Goal: Transaction & Acquisition: Purchase product/service

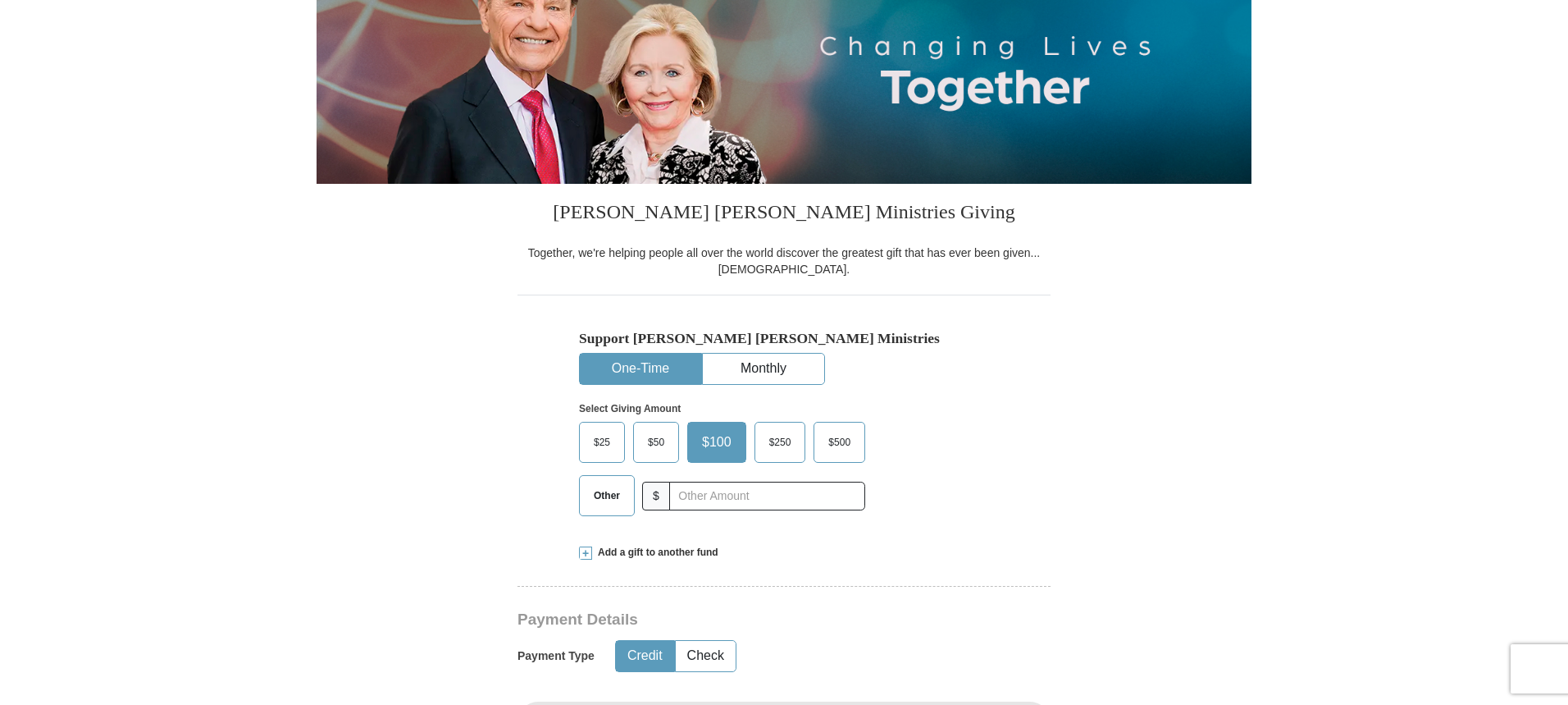
scroll to position [285, 0]
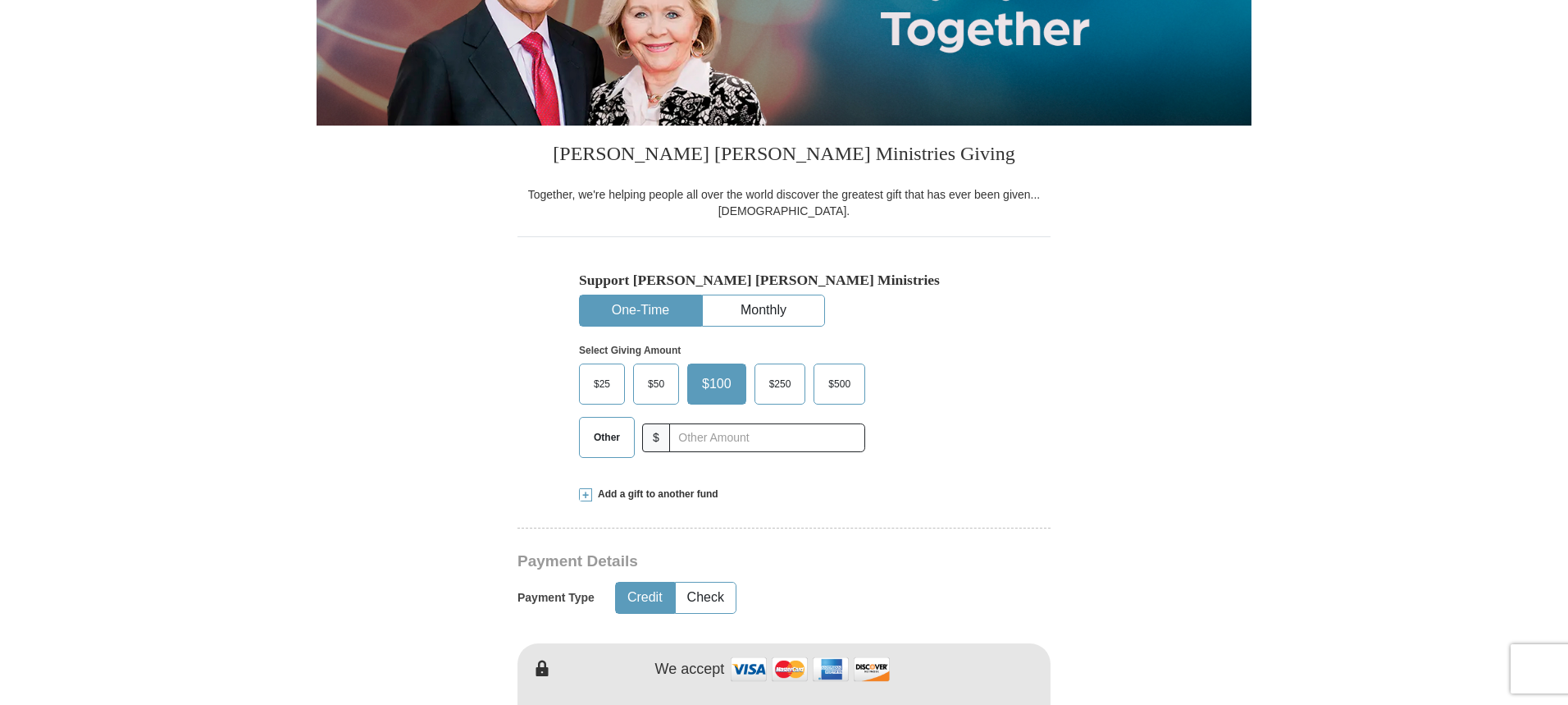
click at [588, 492] on span at bounding box center [585, 494] width 13 height 13
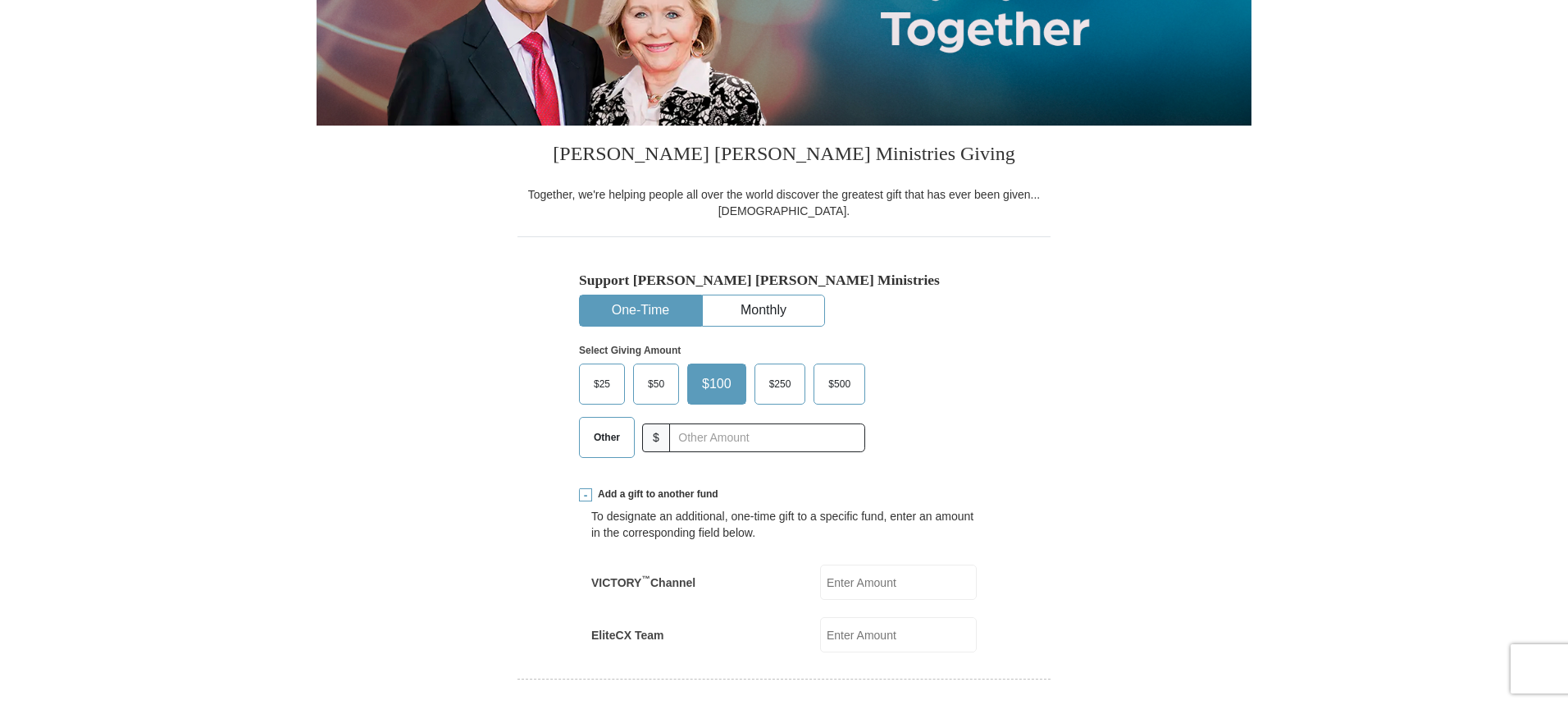
click at [588, 492] on span at bounding box center [585, 494] width 13 height 13
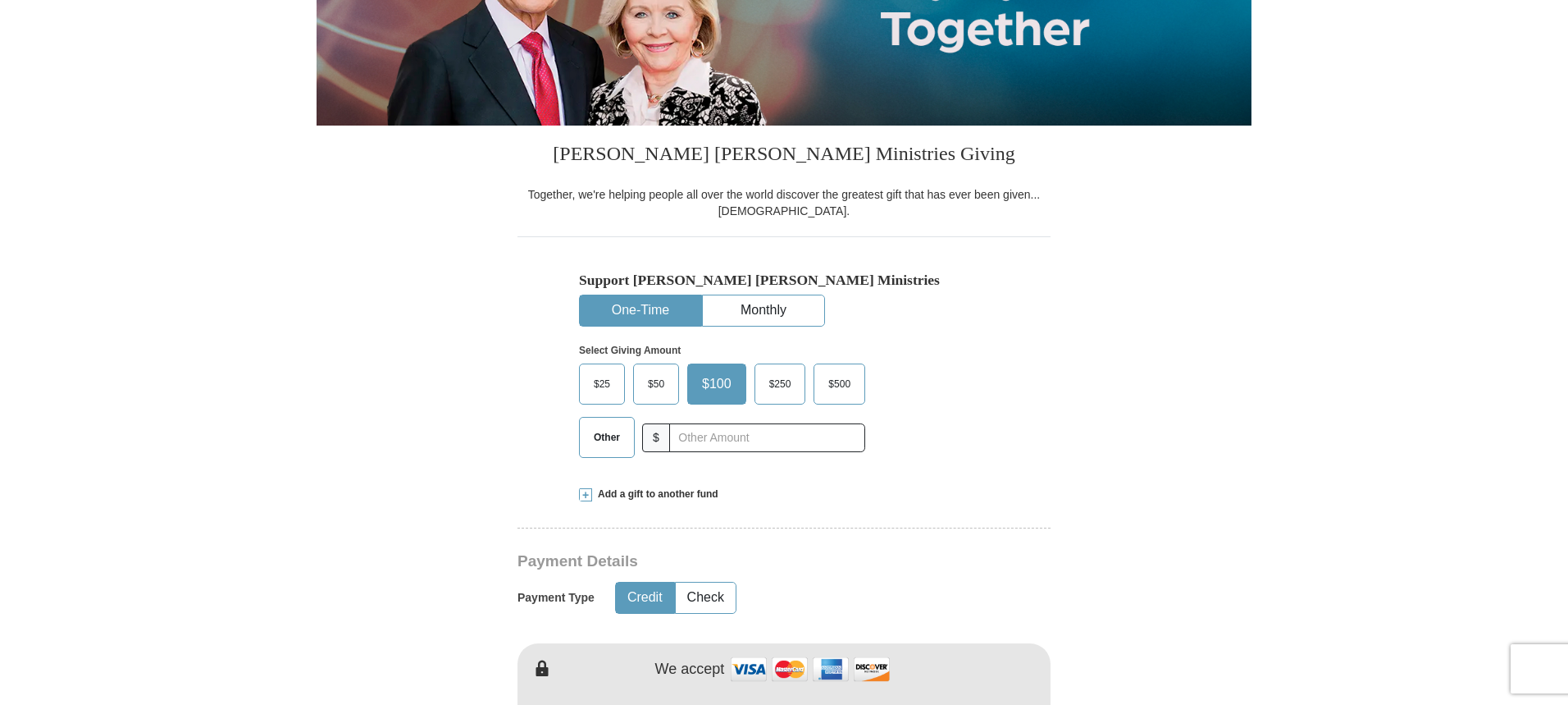
click at [588, 491] on span at bounding box center [585, 494] width 13 height 13
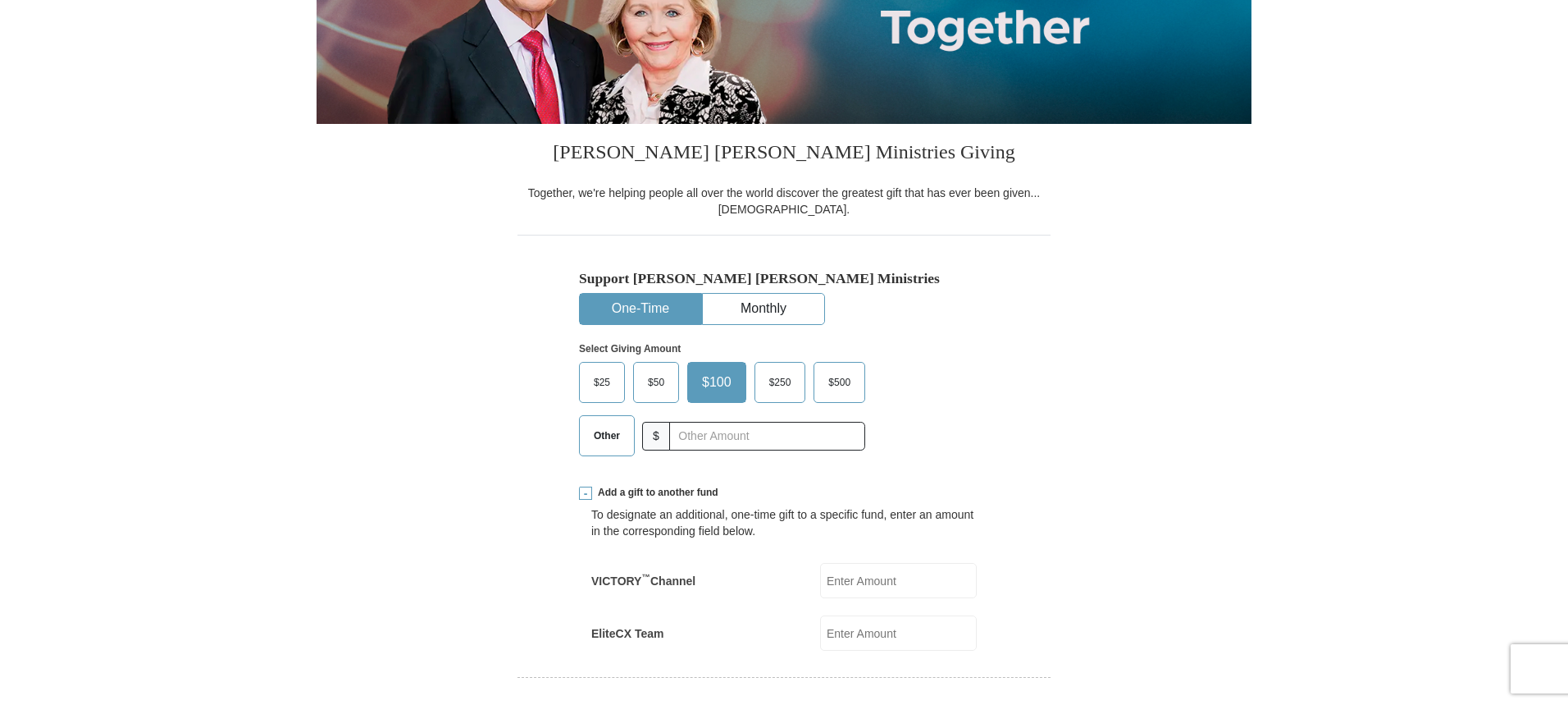
scroll to position [279, 0]
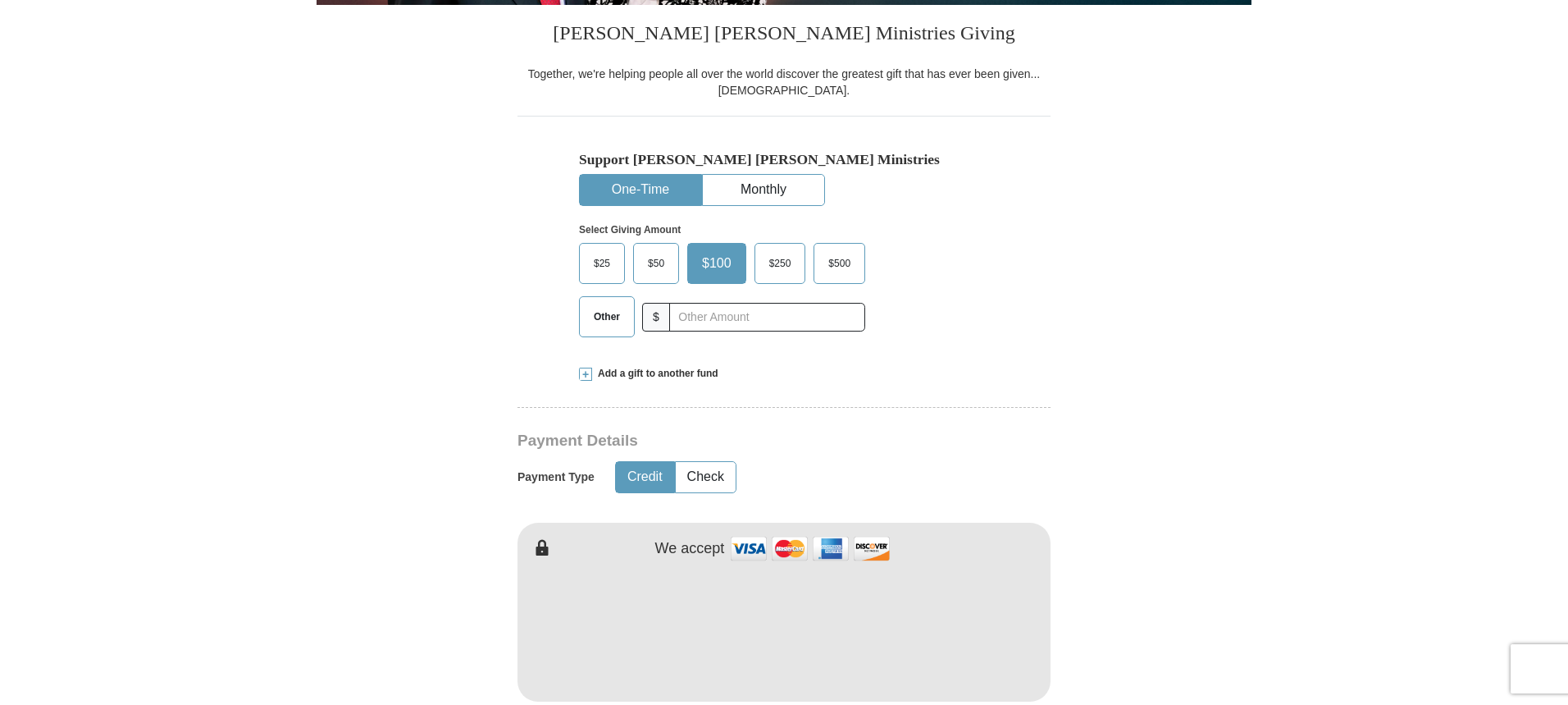
scroll to position [410, 0]
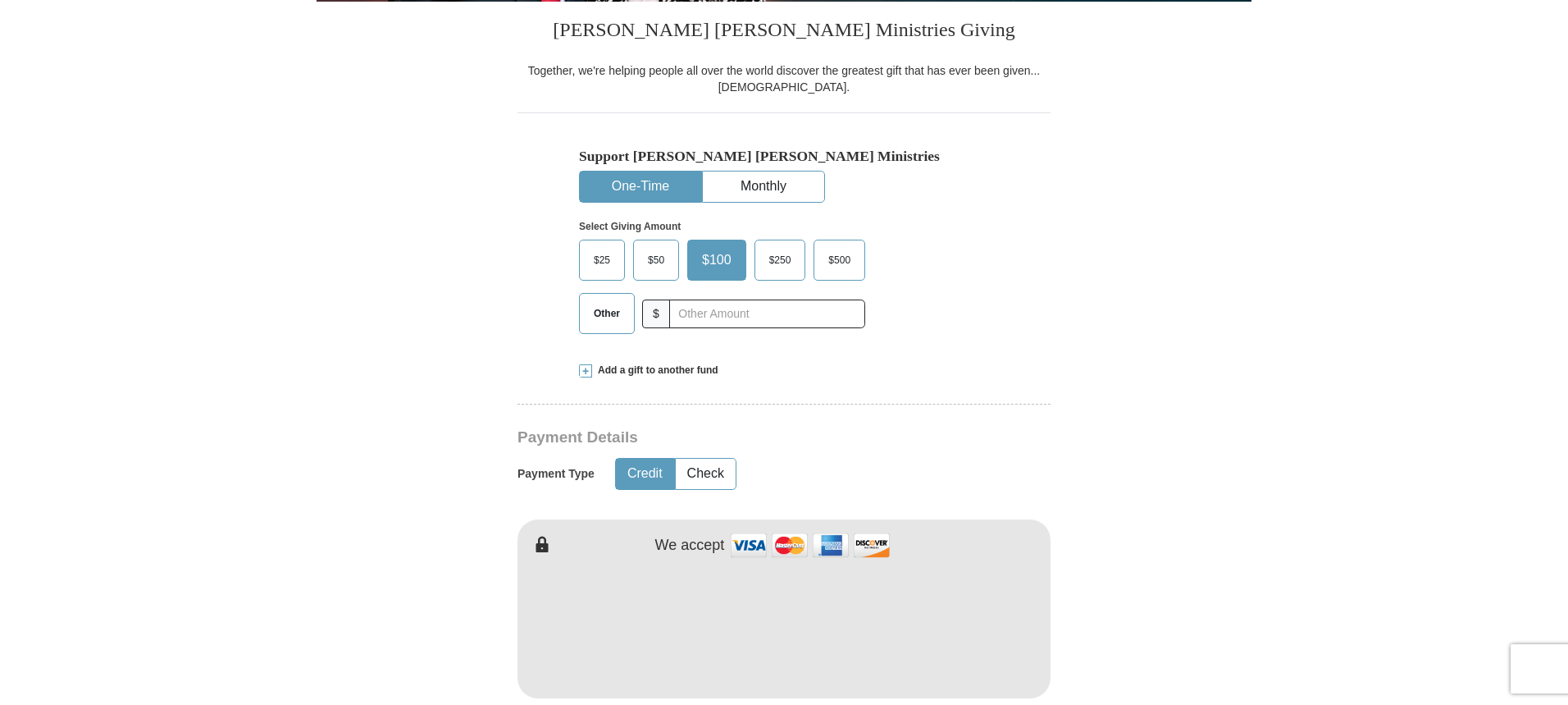
click at [587, 373] on span at bounding box center [585, 370] width 13 height 13
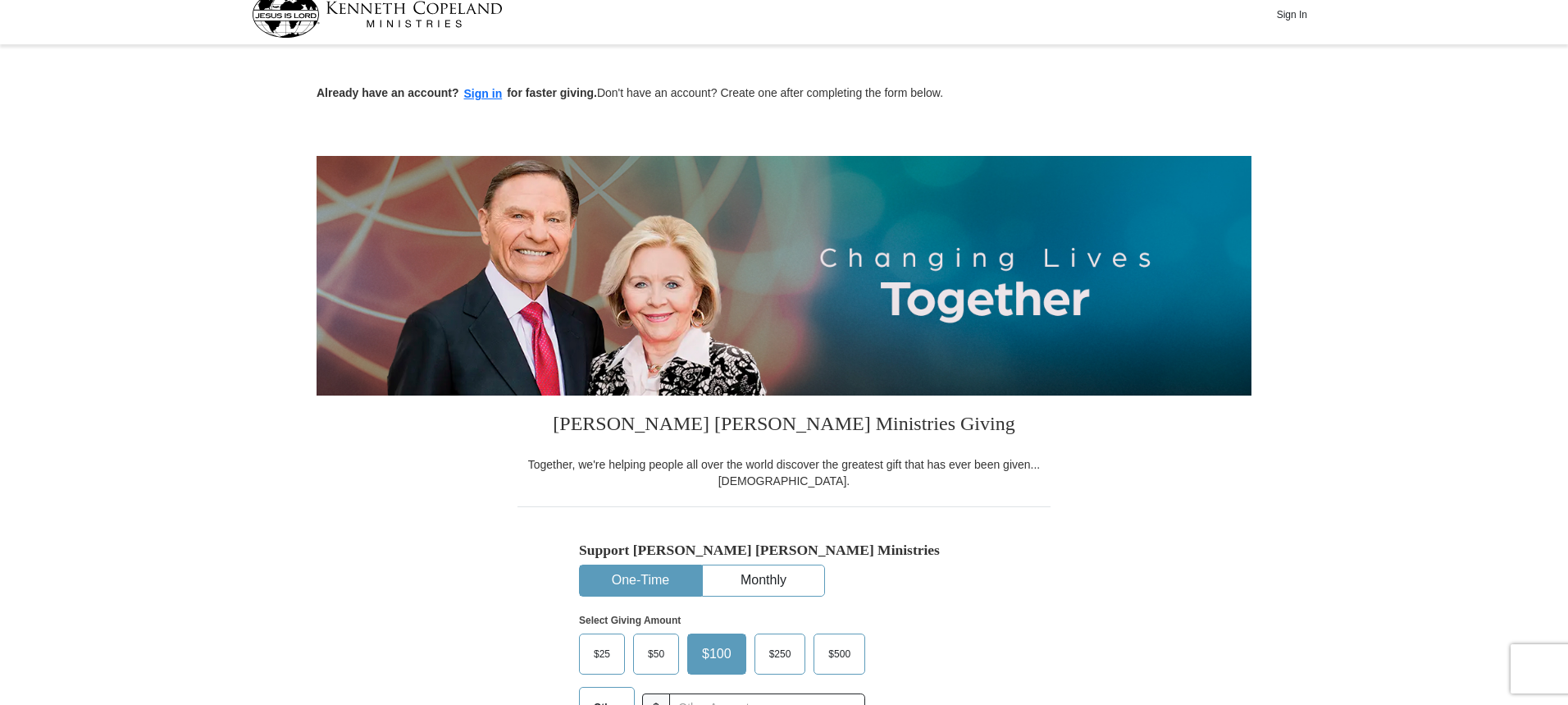
scroll to position [0, 0]
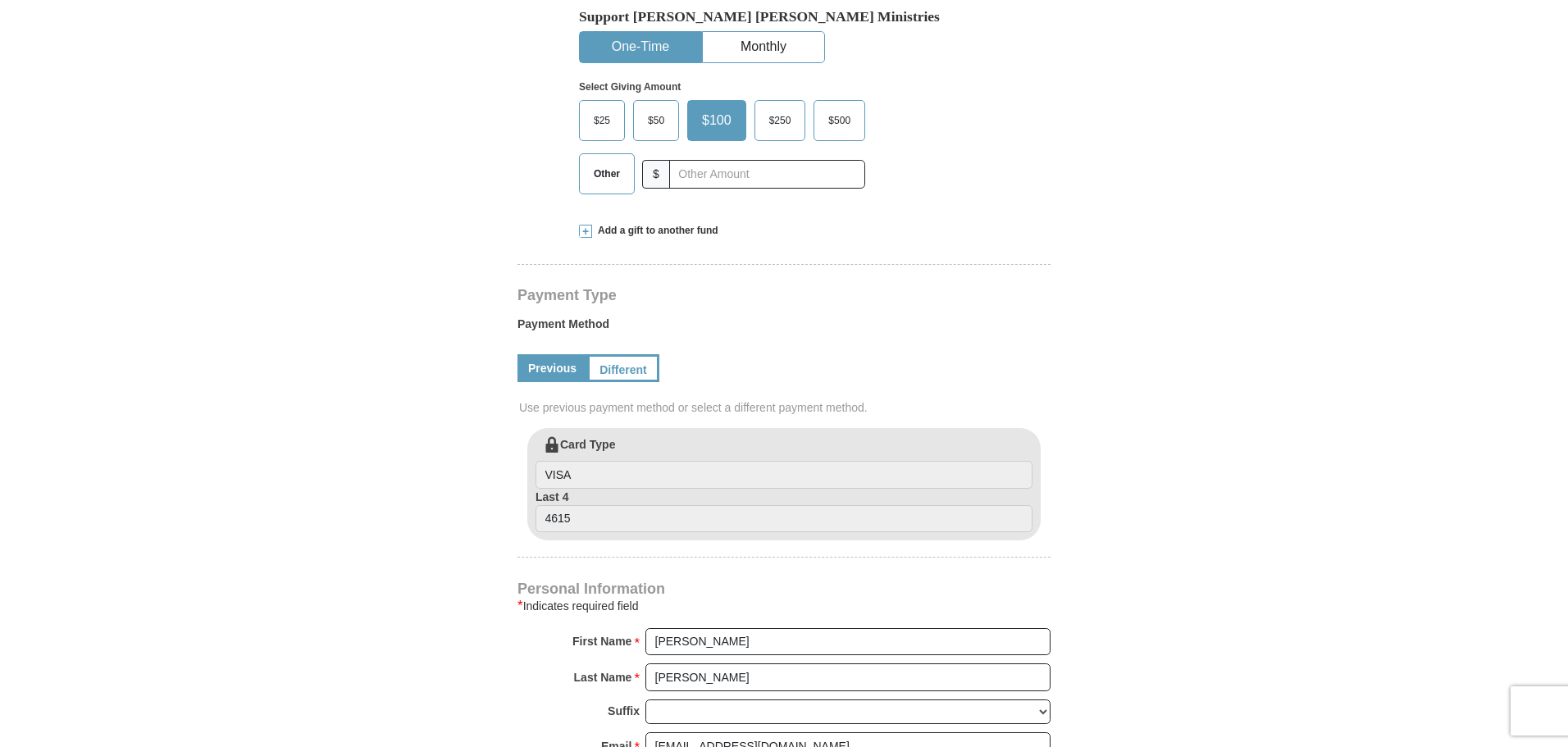
scroll to position [654, 0]
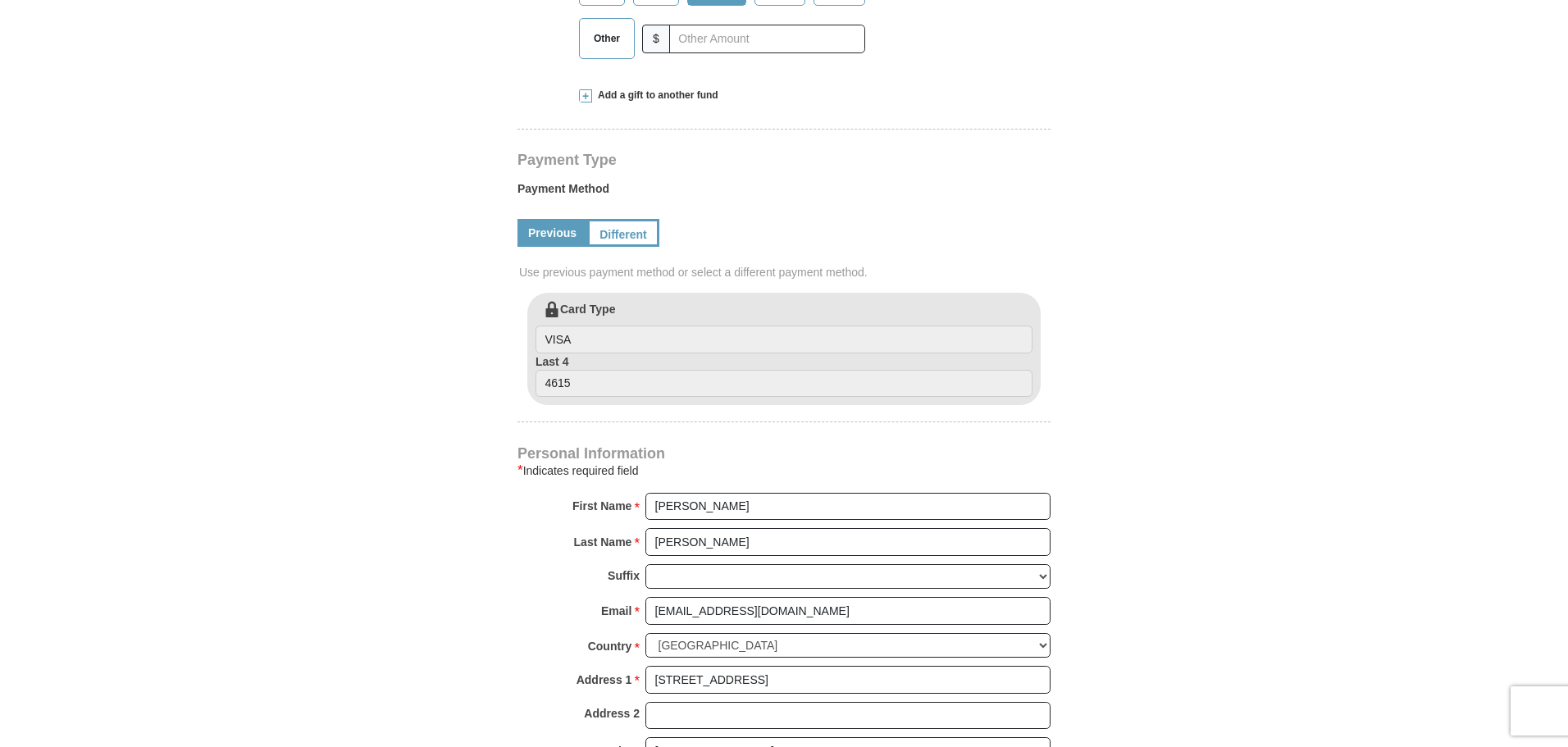
select select "TN"
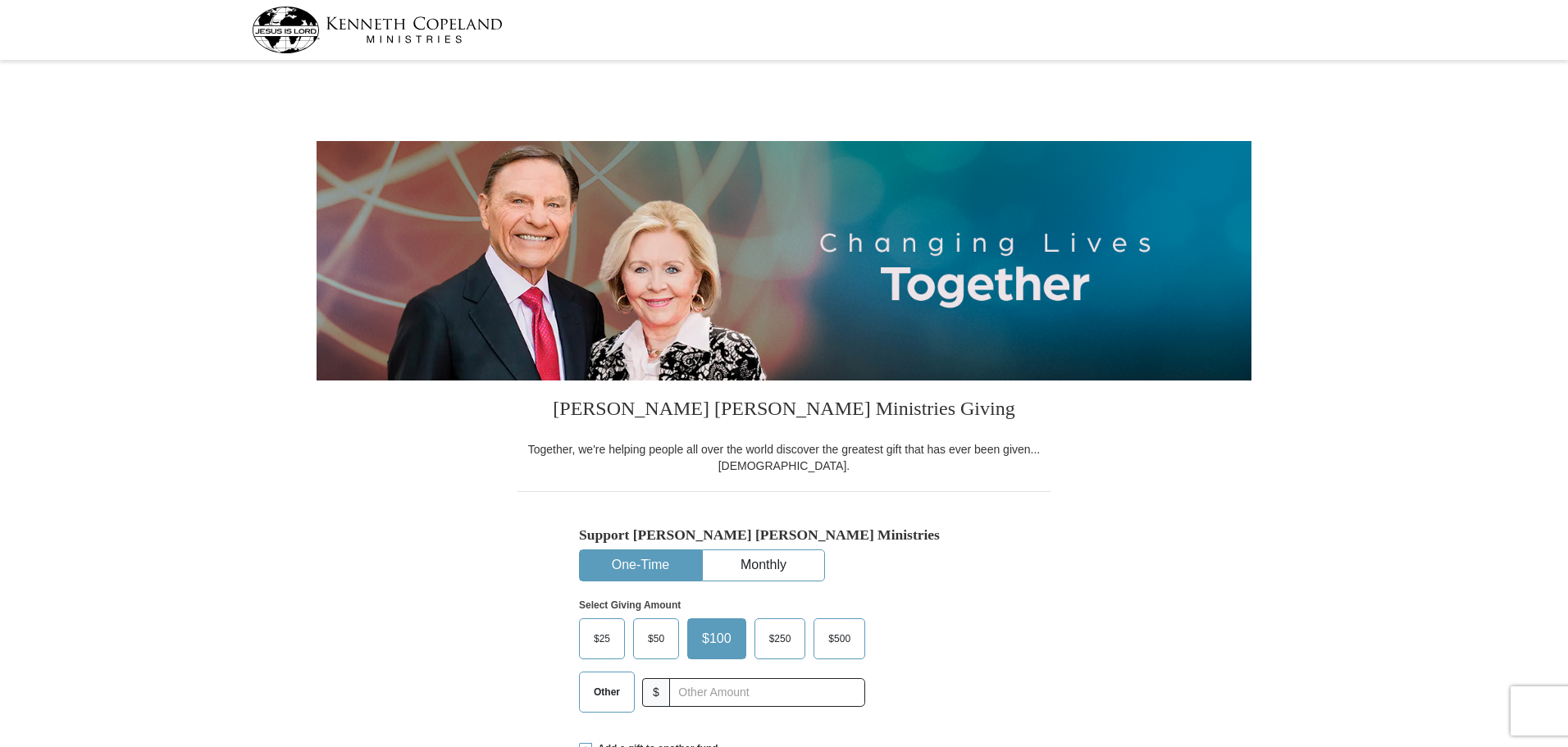
scroll to position [245, 0]
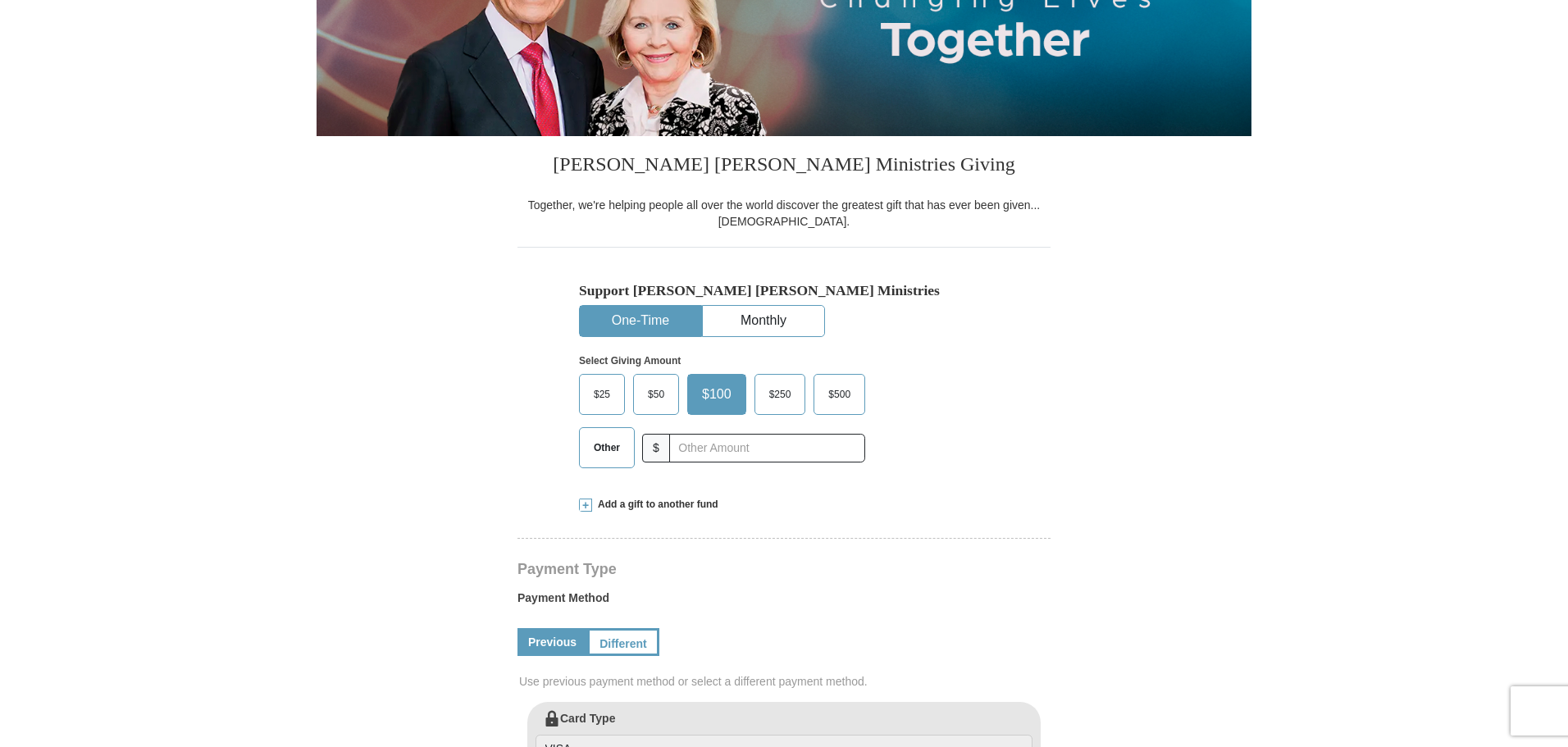
click at [584, 503] on span at bounding box center [585, 505] width 13 height 13
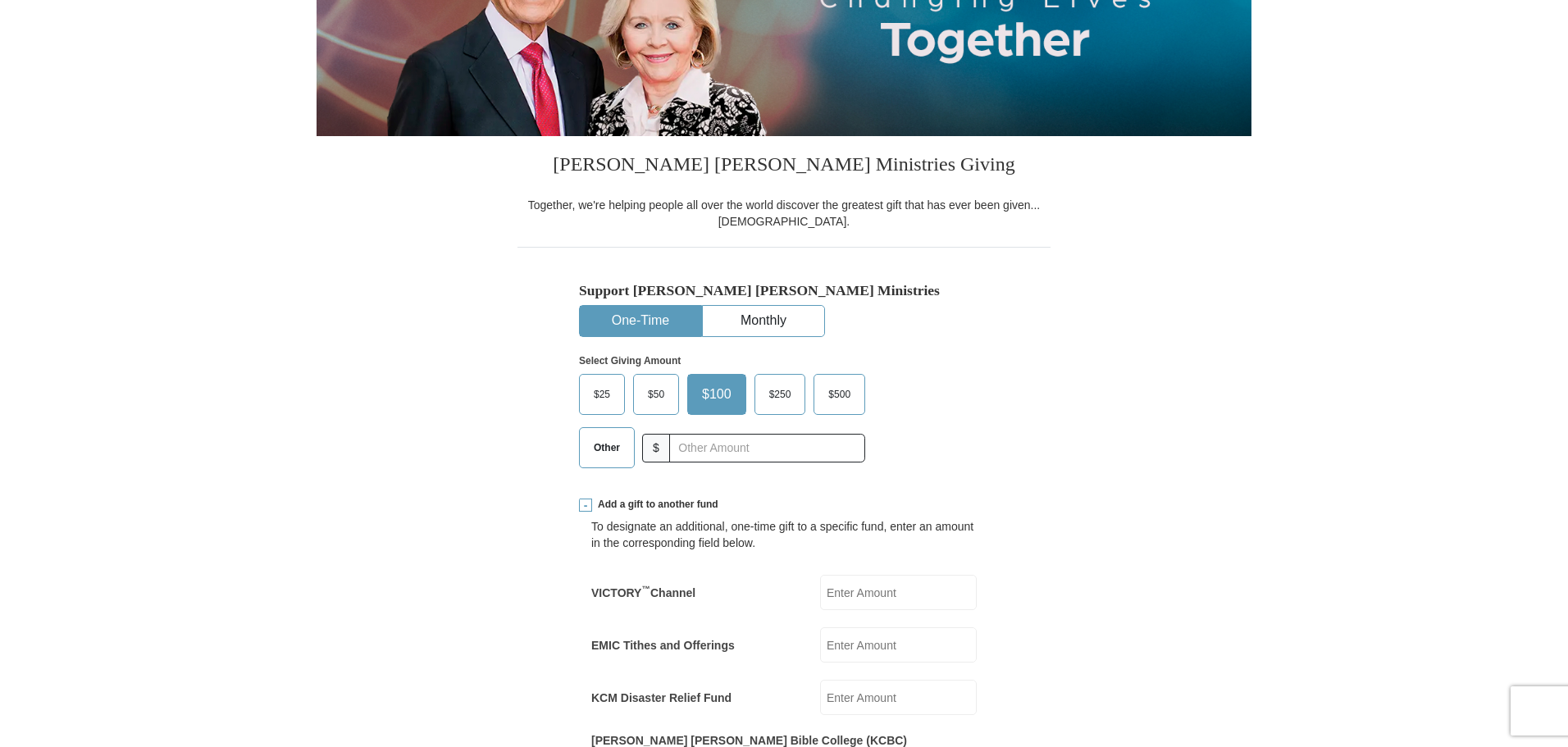
click at [920, 592] on input "VICTORY ™ Channel" at bounding box center [899, 592] width 157 height 35
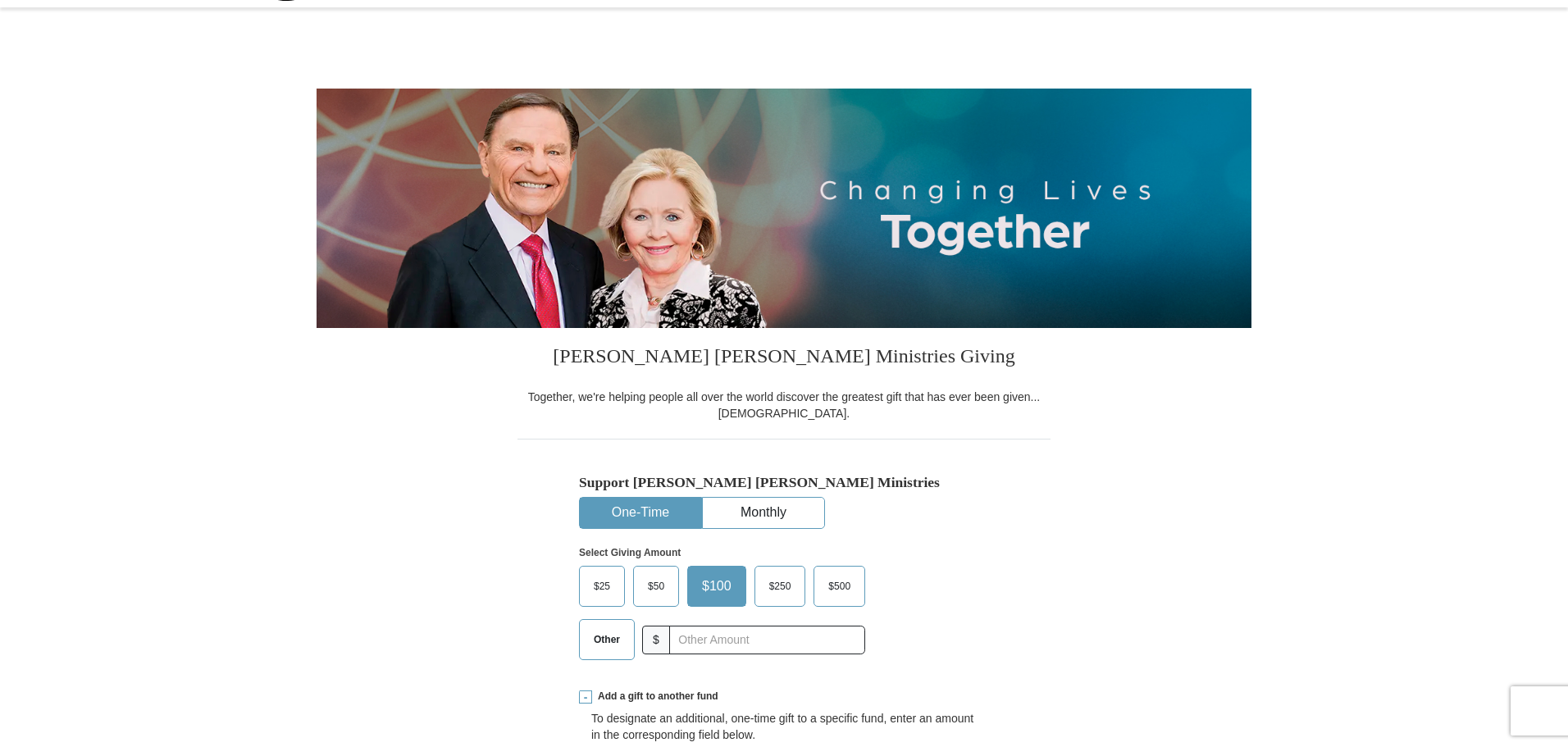
scroll to position [7, 0]
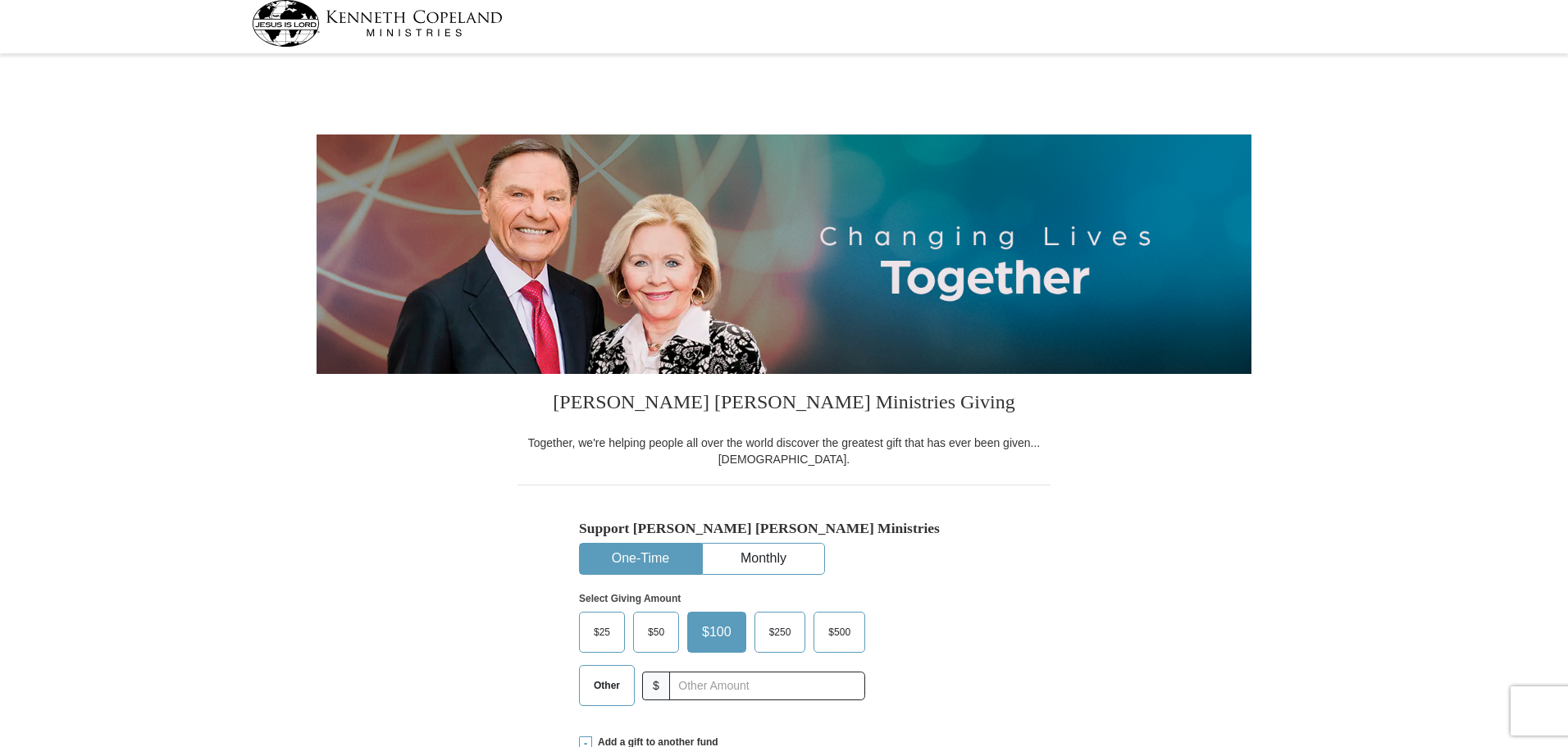
type input "50.00"
click at [595, 692] on span "Other" at bounding box center [607, 685] width 43 height 25
click at [0, 0] on input "Other" at bounding box center [0, 0] width 0 height 0
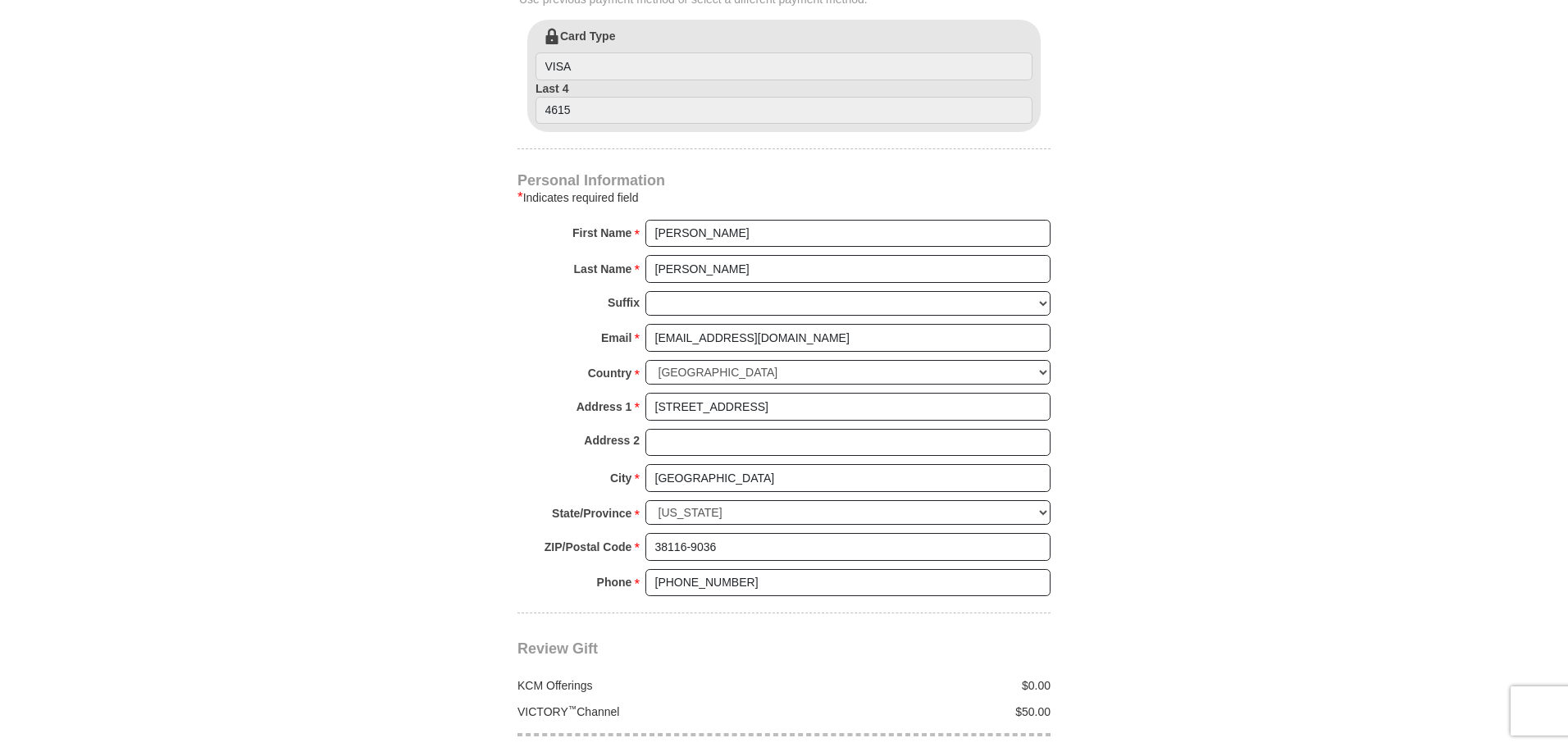
scroll to position [1283, 0]
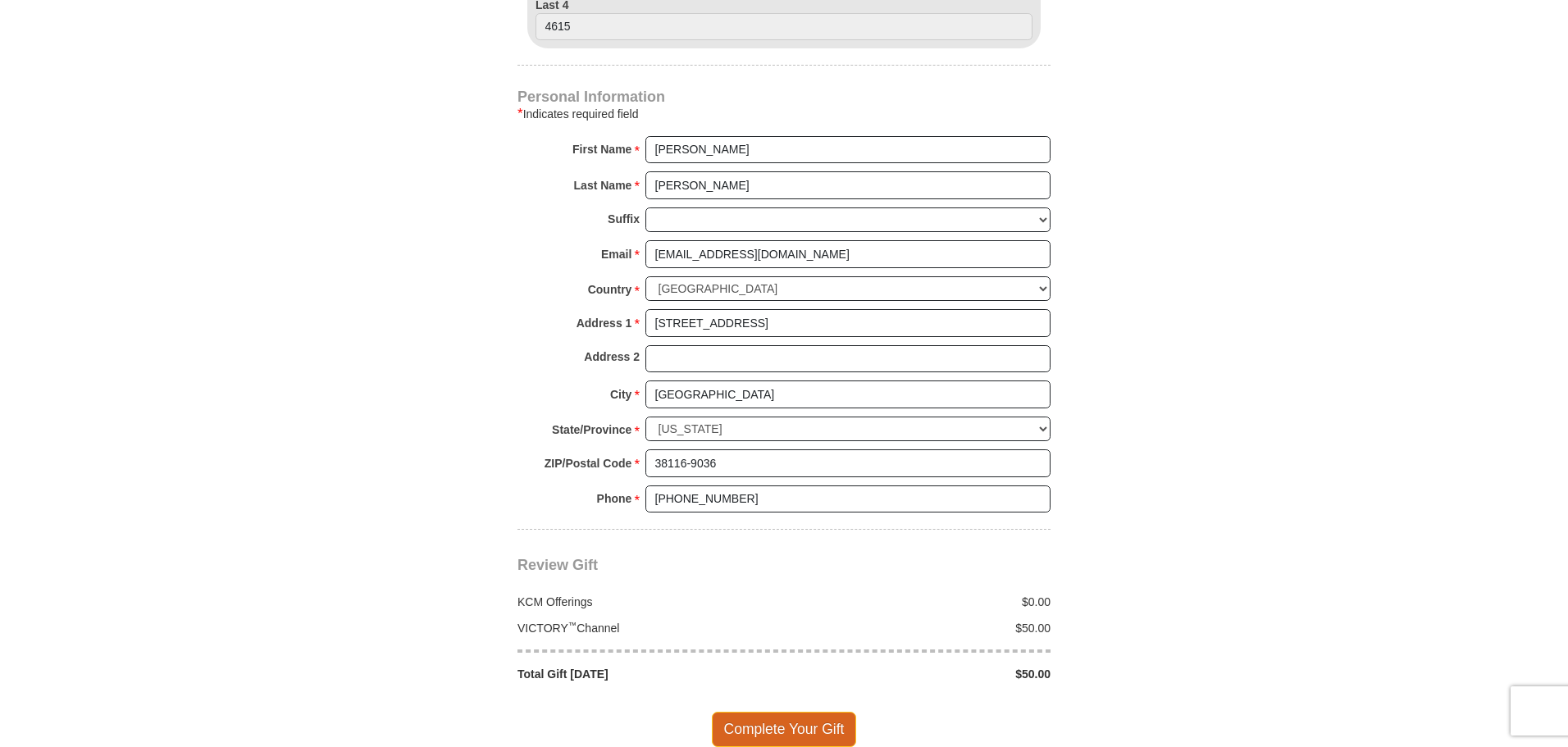
click at [771, 714] on span "Complete Your Gift" at bounding box center [784, 729] width 145 height 35
